Goal: Information Seeking & Learning: Find specific page/section

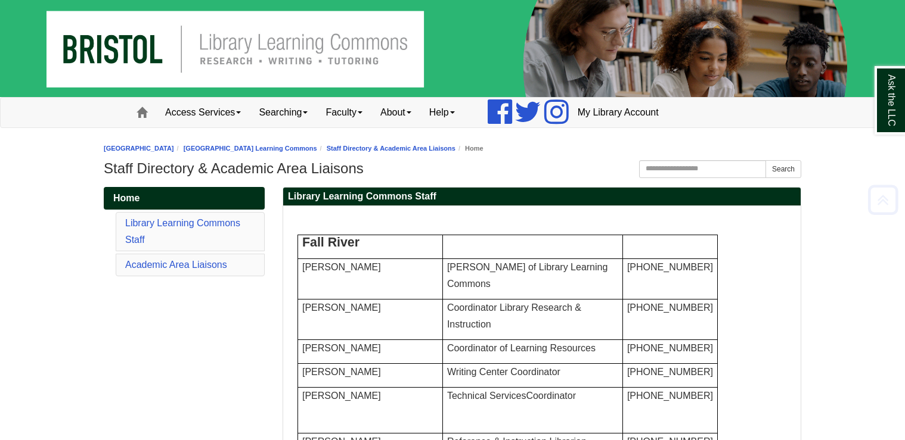
scroll to position [1457, 0]
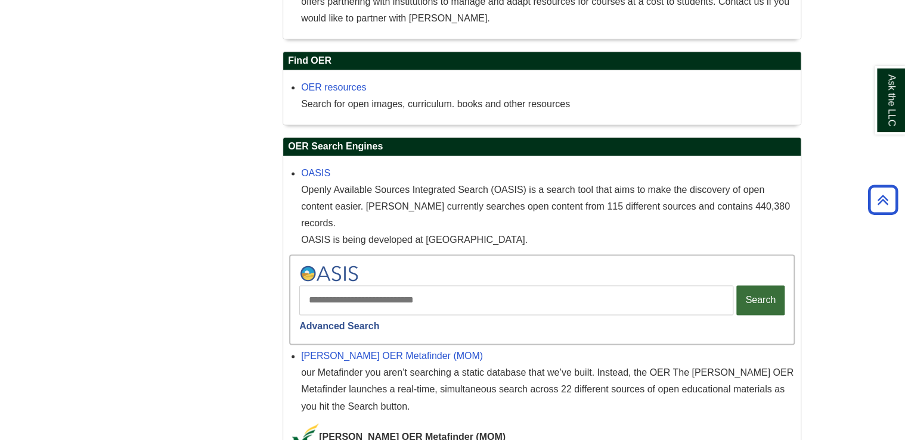
scroll to position [763, 0]
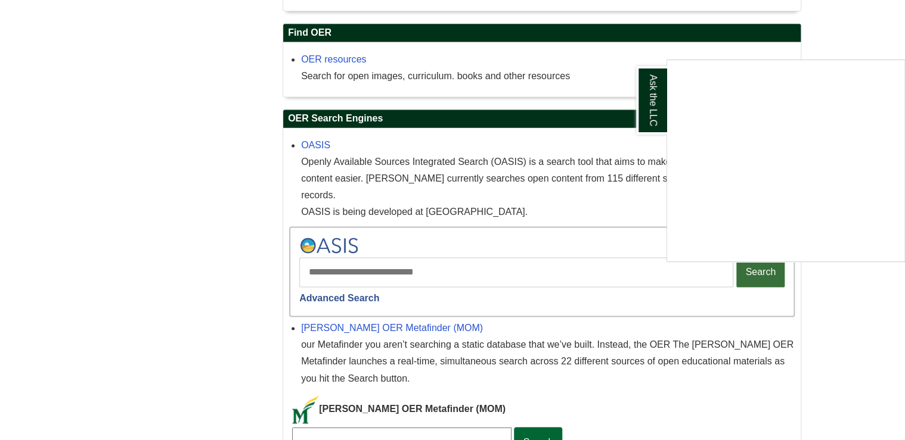
click at [380, 259] on div "Ask the LLC" at bounding box center [452, 220] width 905 height 440
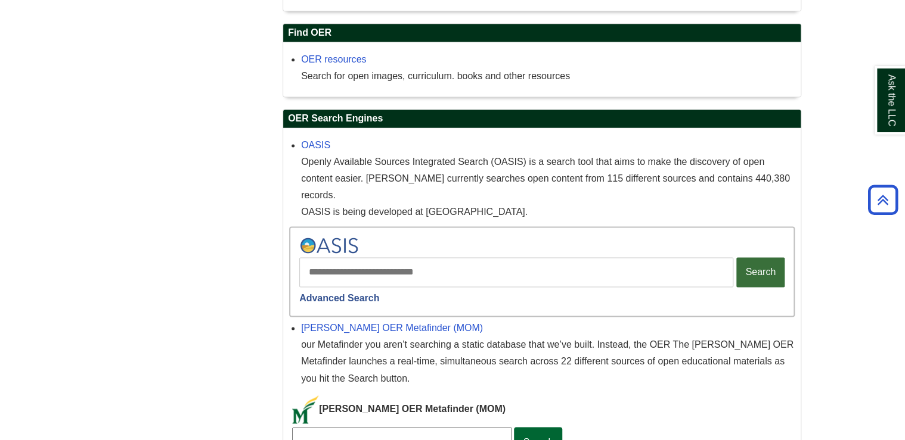
click at [364, 260] on input "Search" at bounding box center [516, 272] width 434 height 30
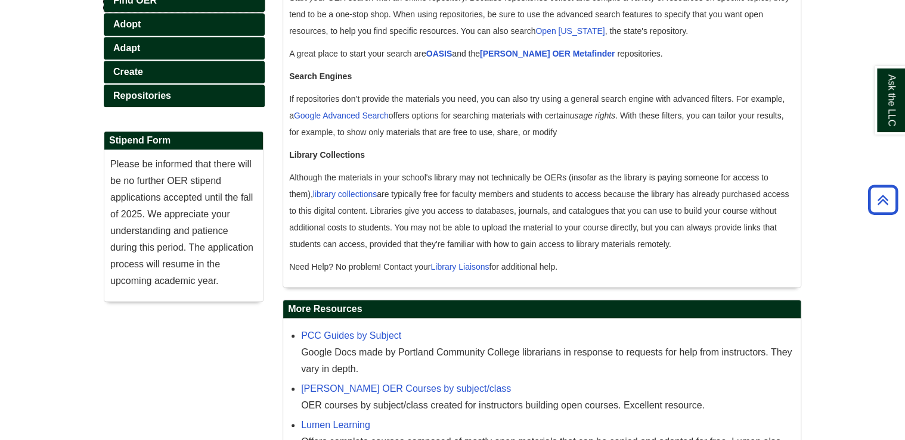
scroll to position [269, 0]
